Goal: Task Accomplishment & Management: Use online tool/utility

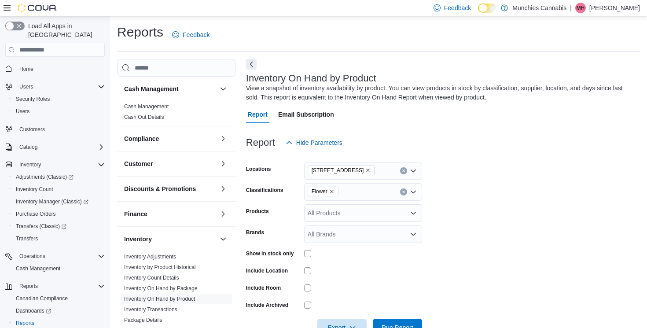
scroll to position [26, 0]
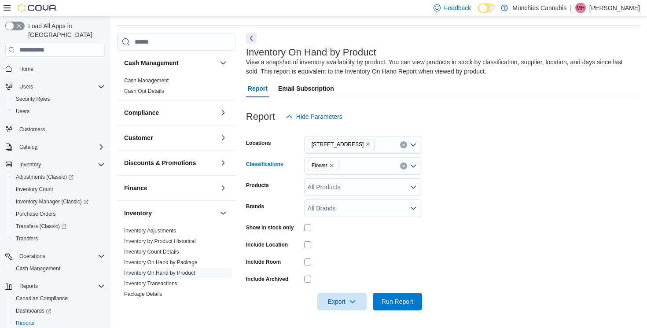
click at [333, 166] on icon "Remove Flower from selection in this group" at bounding box center [331, 165] width 5 height 5
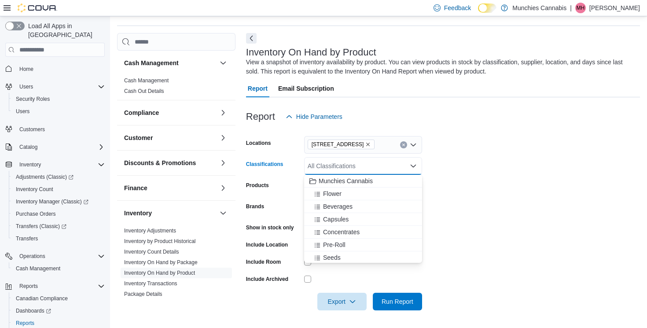
click at [475, 171] on form "Locations [STREET_ADDRESS] Classifications All Classifications Combo box. Selec…" at bounding box center [443, 217] width 394 height 185
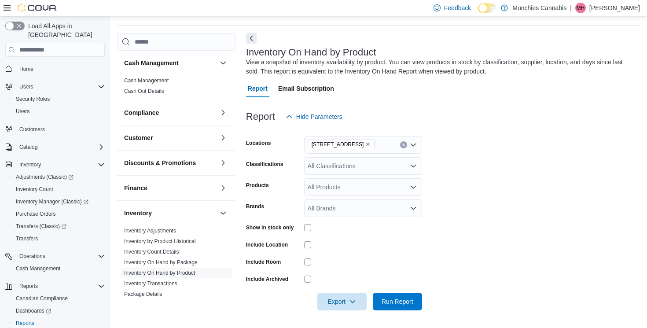
click at [488, 73] on div "View a snapshot of inventory availability by product. You can view products in …" at bounding box center [440, 67] width 389 height 18
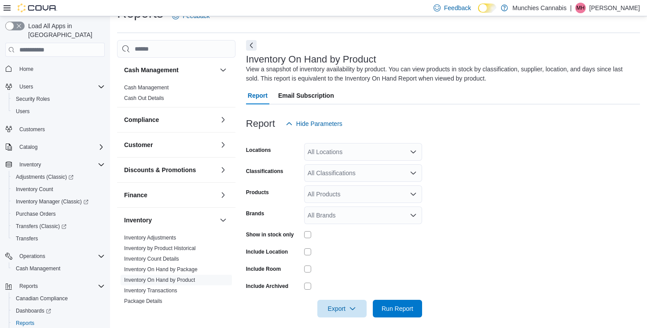
scroll to position [26, 0]
